Goal: Information Seeking & Learning: Learn about a topic

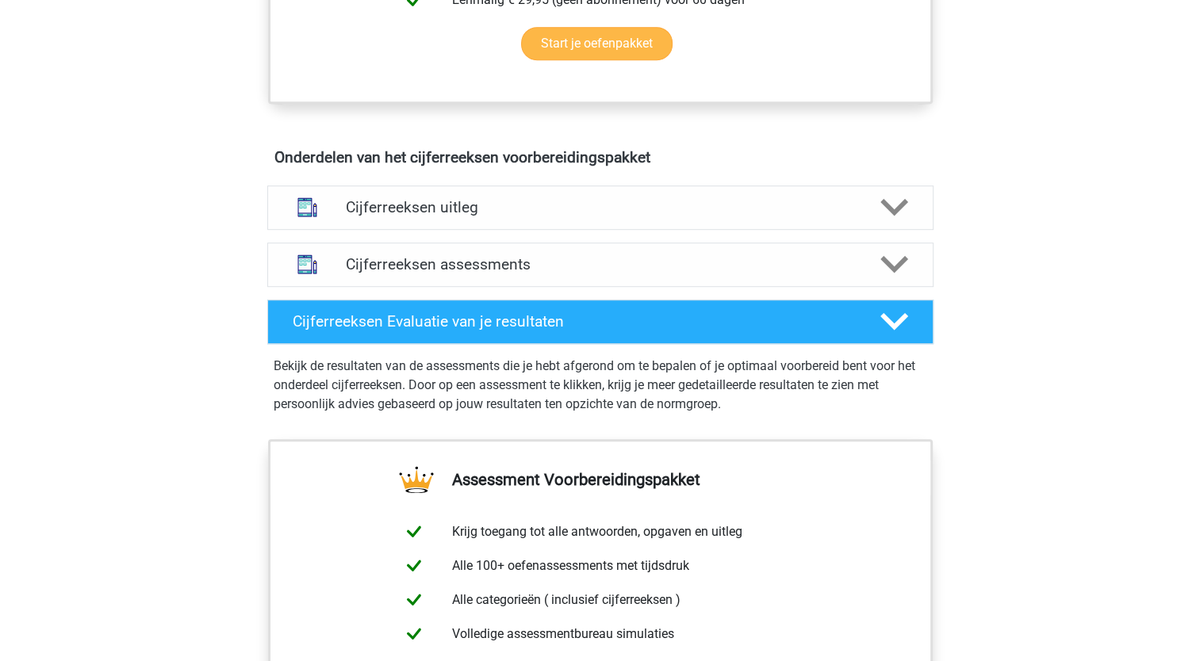
scroll to position [872, 0]
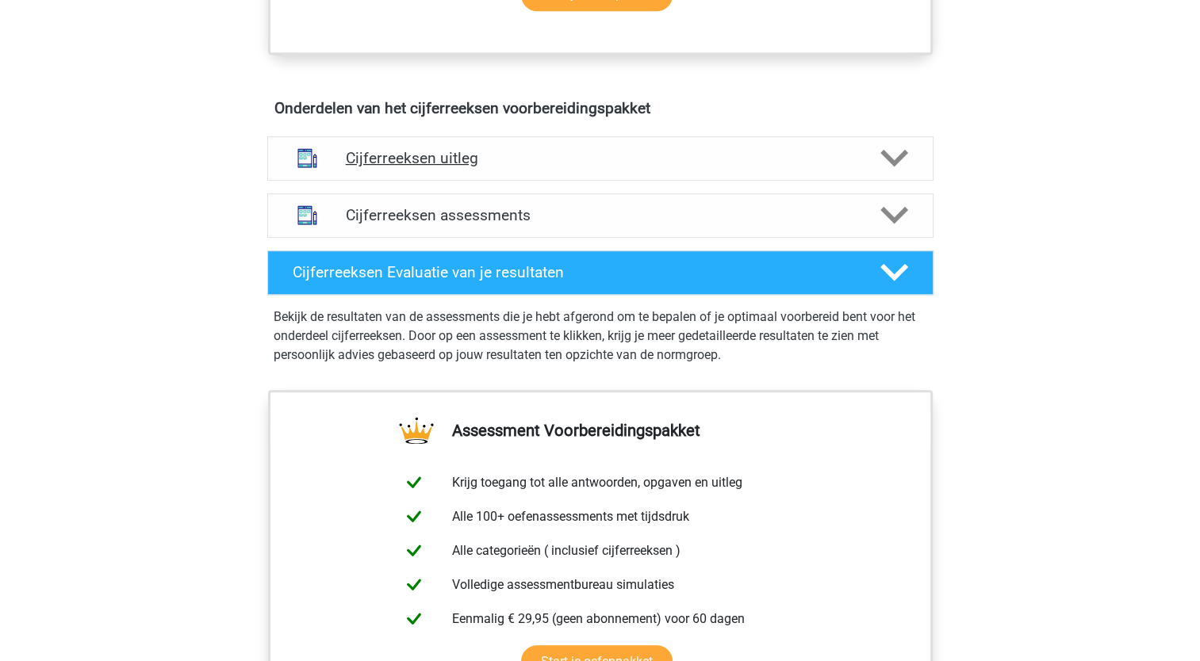
click at [442, 167] on h4 "Cijferreeksen uitleg" at bounding box center [600, 158] width 509 height 18
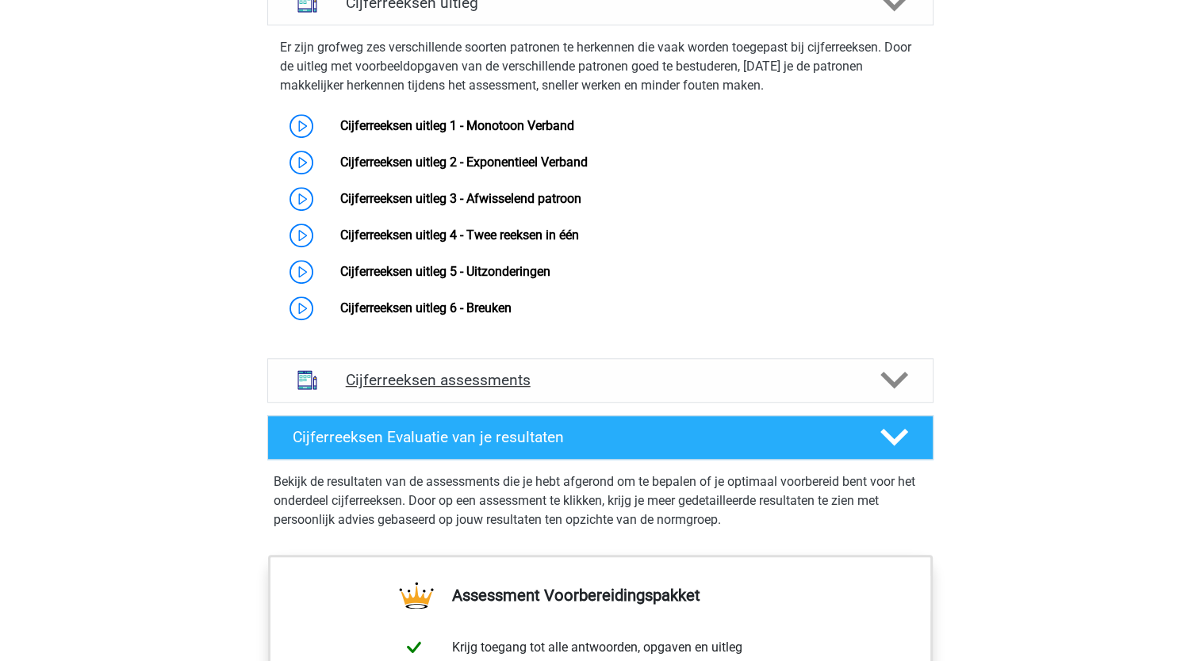
scroll to position [1031, 0]
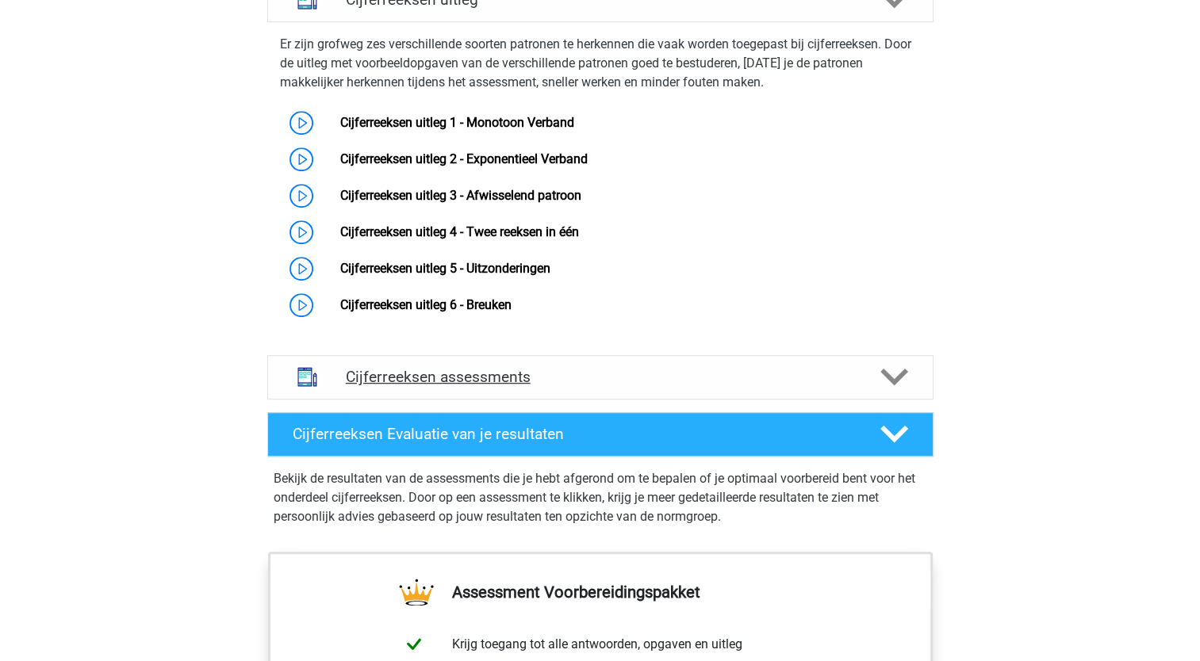
click at [468, 386] on h4 "Cijferreeksen assessments" at bounding box center [600, 377] width 509 height 18
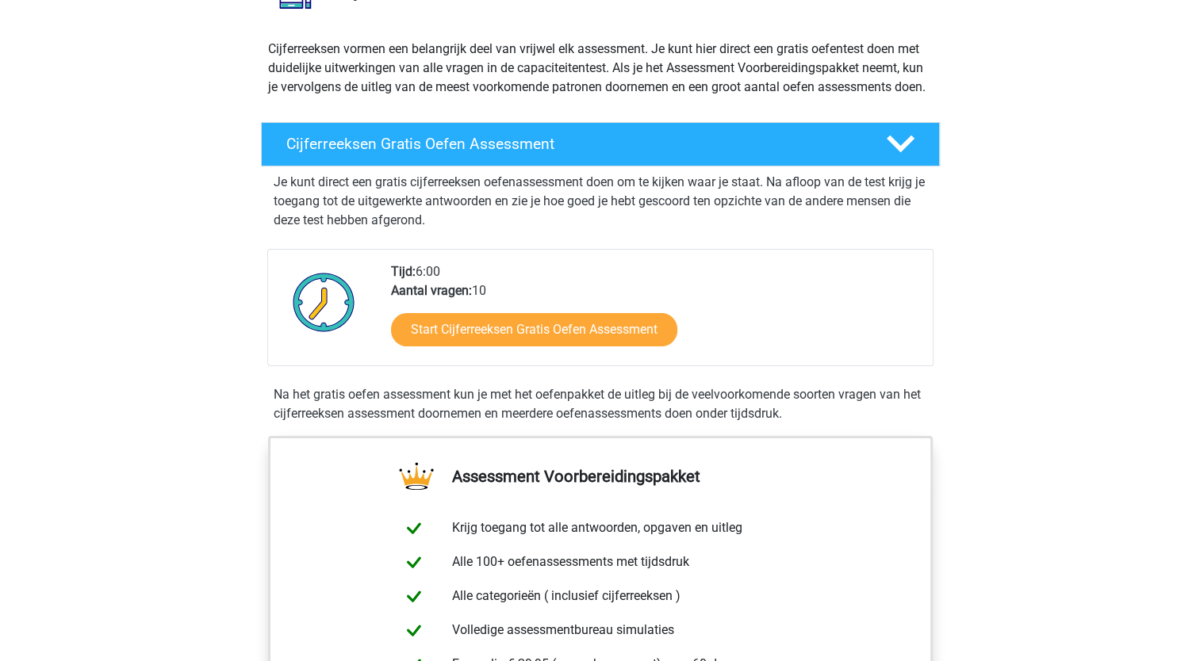
scroll to position [0, 0]
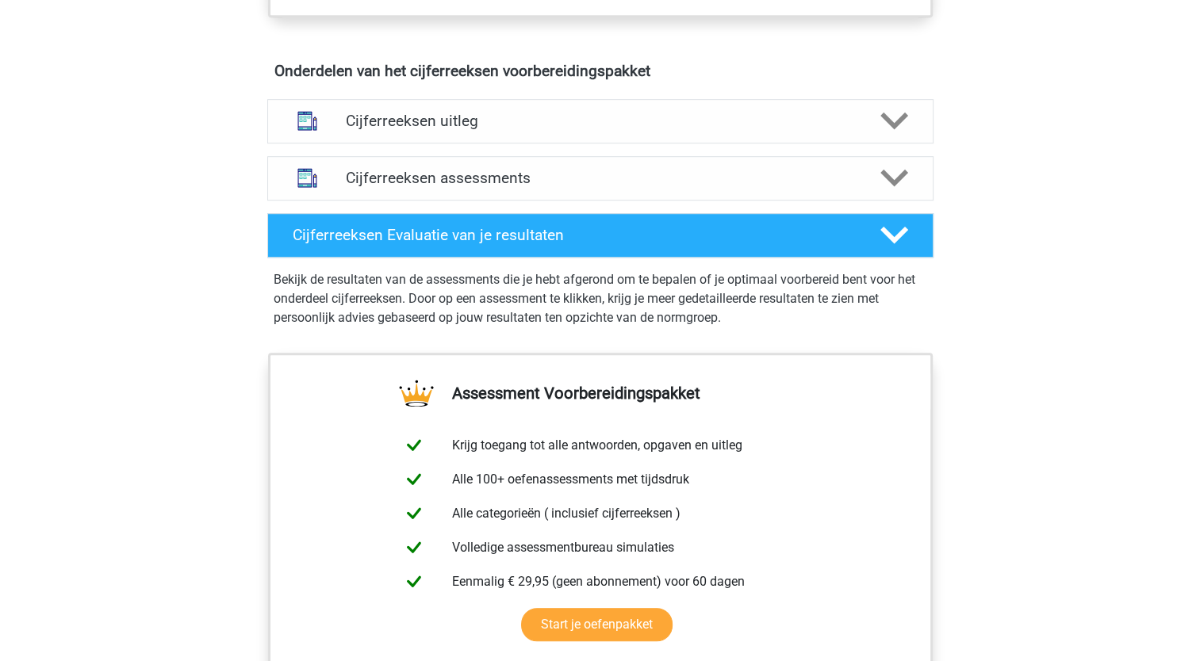
scroll to position [951, 0]
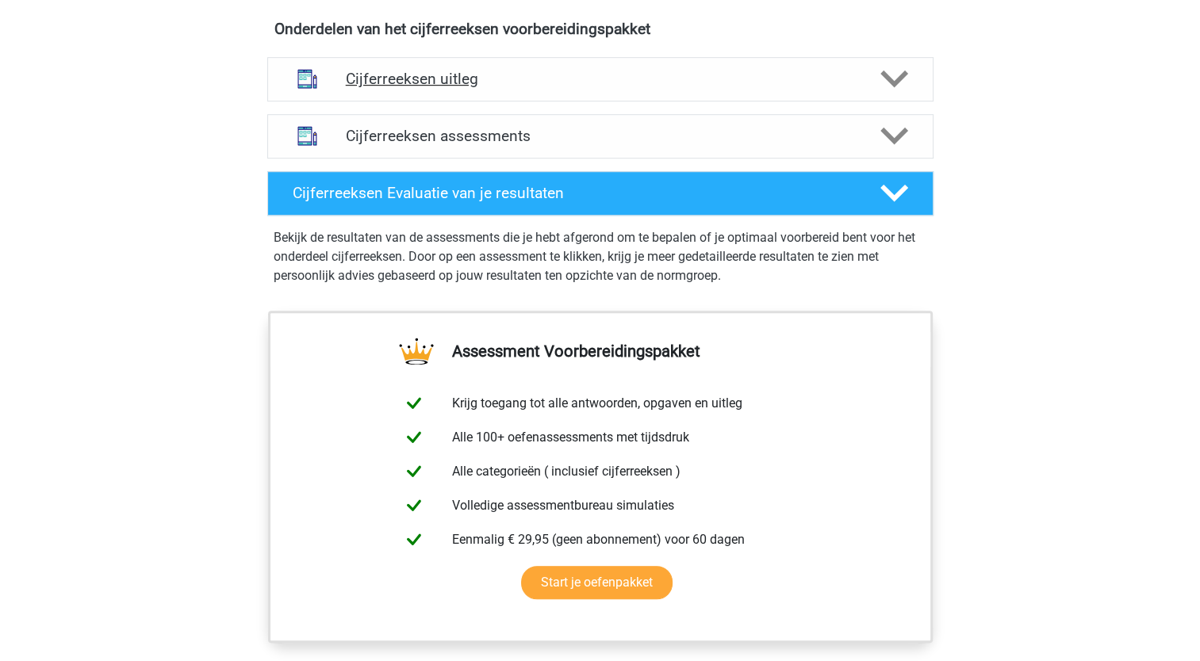
click at [889, 88] on polygon at bounding box center [894, 79] width 28 height 17
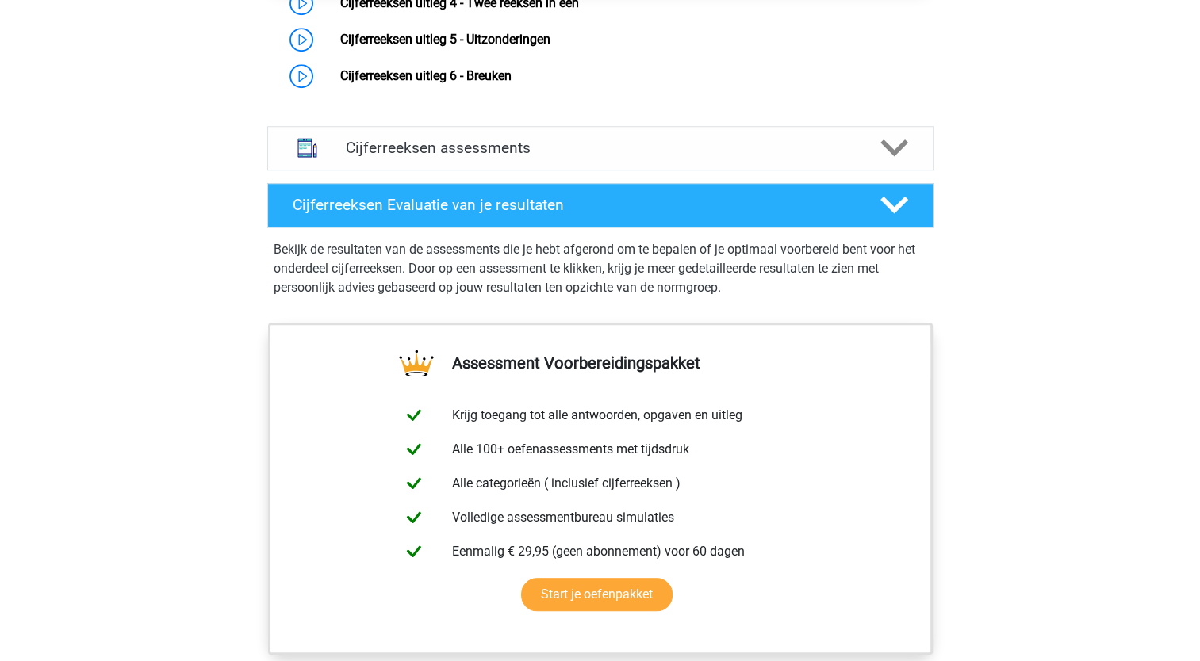
scroll to position [1250, 0]
